Goal: Information Seeking & Learning: Learn about a topic

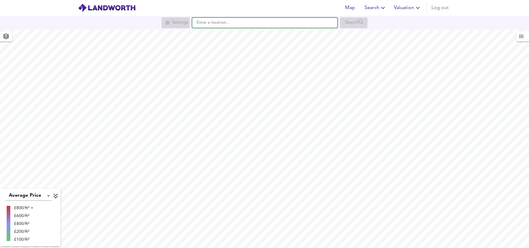
click at [206, 24] on input "text" at bounding box center [264, 23] width 145 height 10
paste input "07/24/0939/LB"
type input "07/24/0939/LB"
click at [206, 20] on input "text" at bounding box center [264, 23] width 145 height 10
paste input "EN10 7LG"
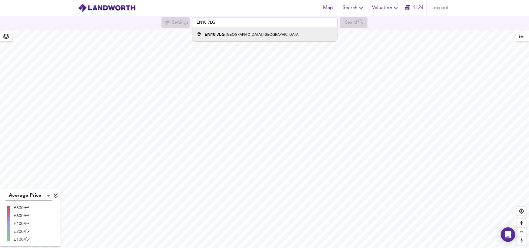
click at [241, 36] on small "Saint Catharine's Road, Broxbourne" at bounding box center [262, 35] width 73 height 4
type input "Saint Catharine's Road, Broxbourne EN10 7LG"
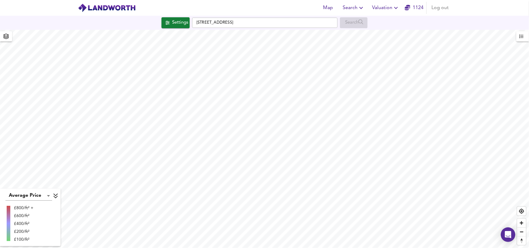
checkbox input "false"
checkbox input "true"
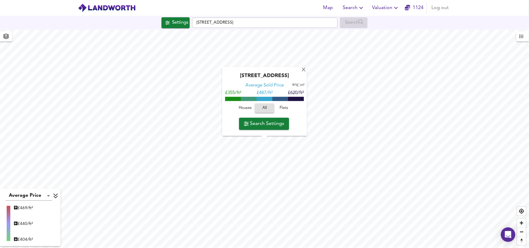
click at [283, 109] on span "Flats" at bounding box center [284, 108] width 16 height 7
